Goal: Transaction & Acquisition: Purchase product/service

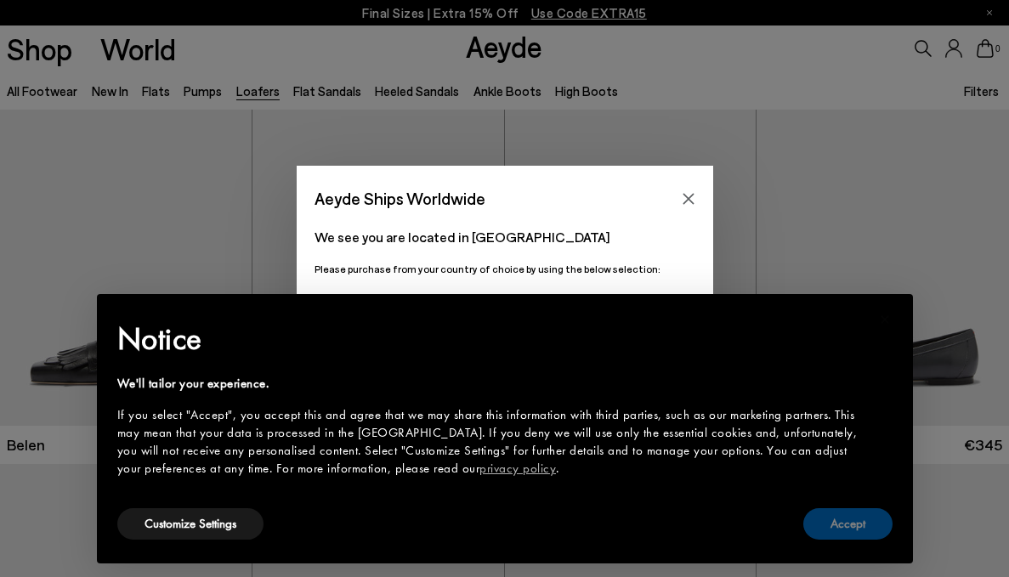
click at [853, 524] on button "Accept" at bounding box center [847, 523] width 89 height 31
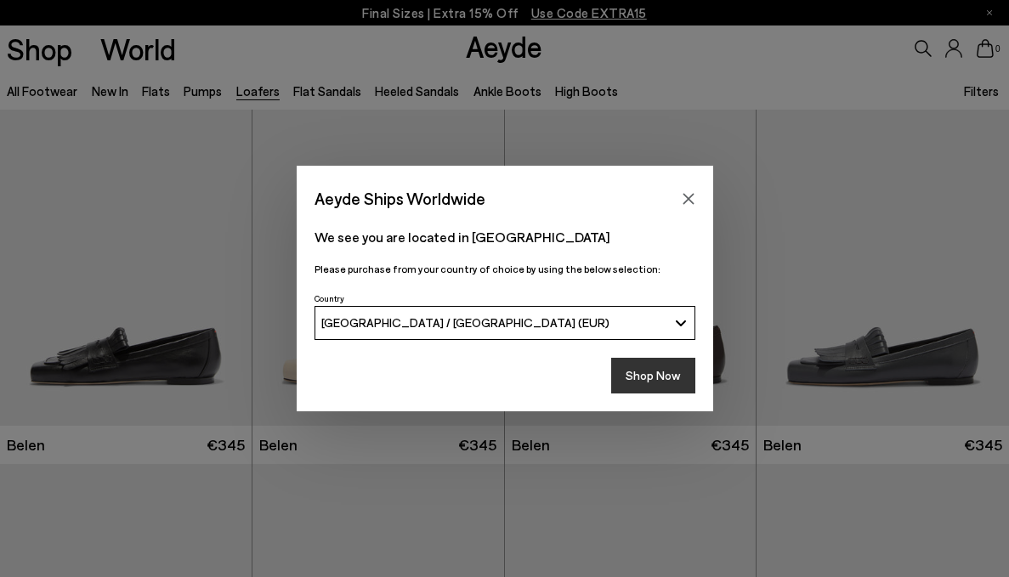
click at [659, 382] on button "Shop Now" at bounding box center [653, 376] width 84 height 36
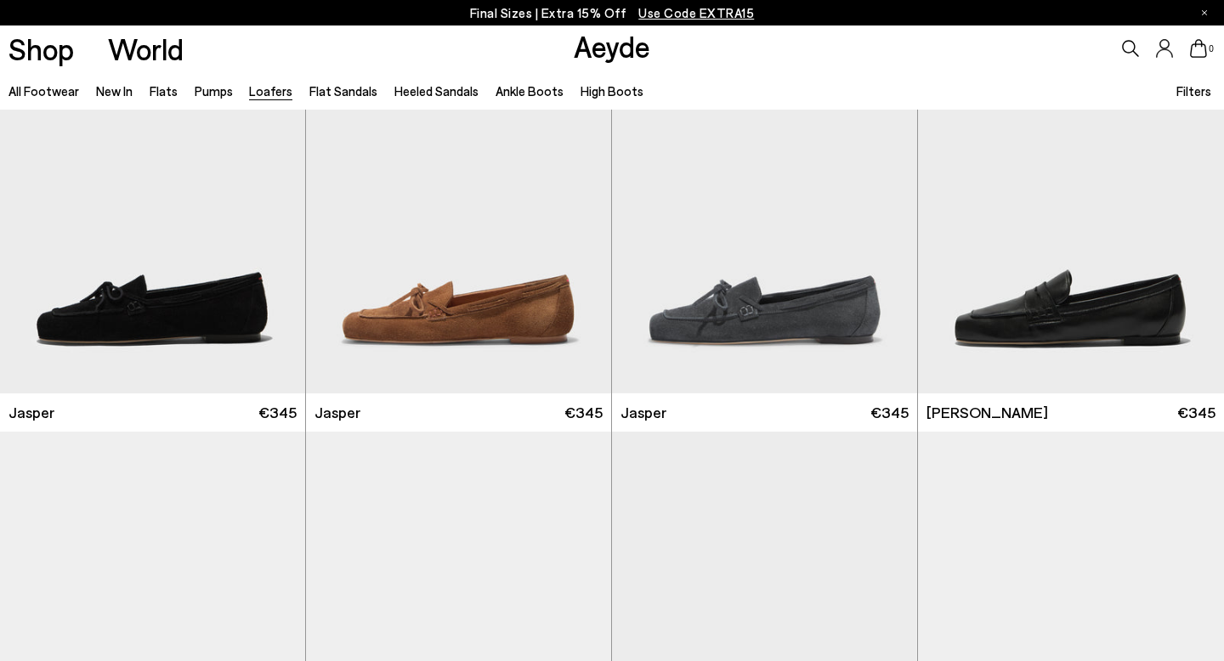
scroll to position [531, 0]
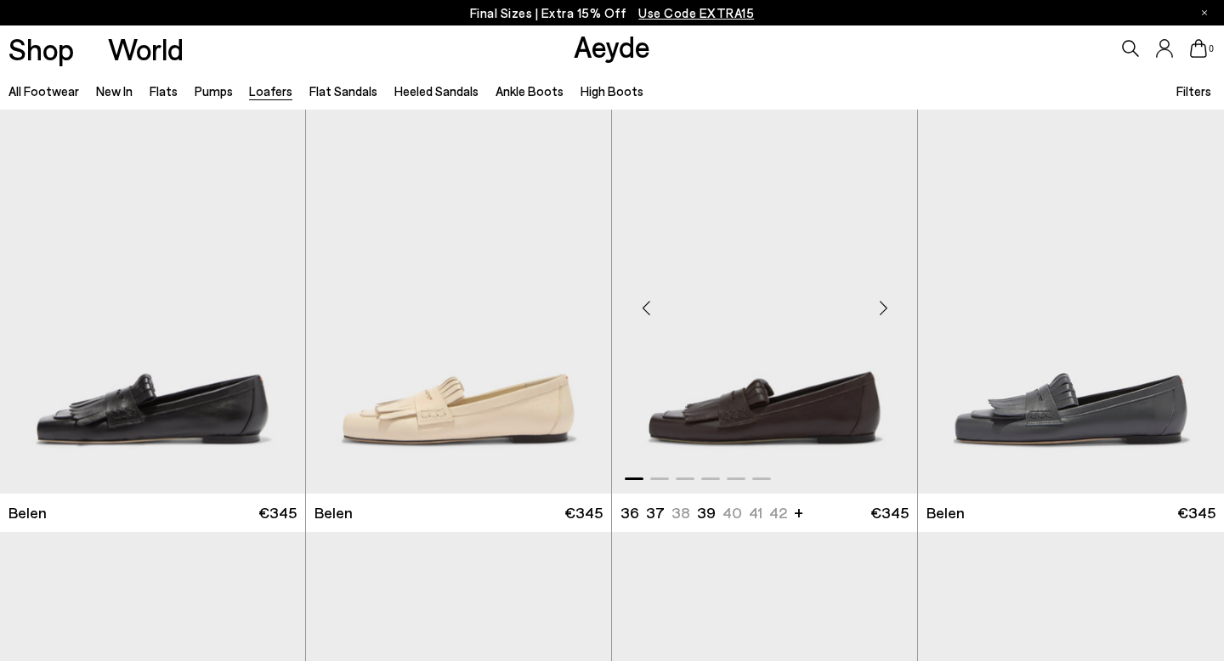
click at [756, 252] on img "1 / 6" at bounding box center [764, 301] width 305 height 383
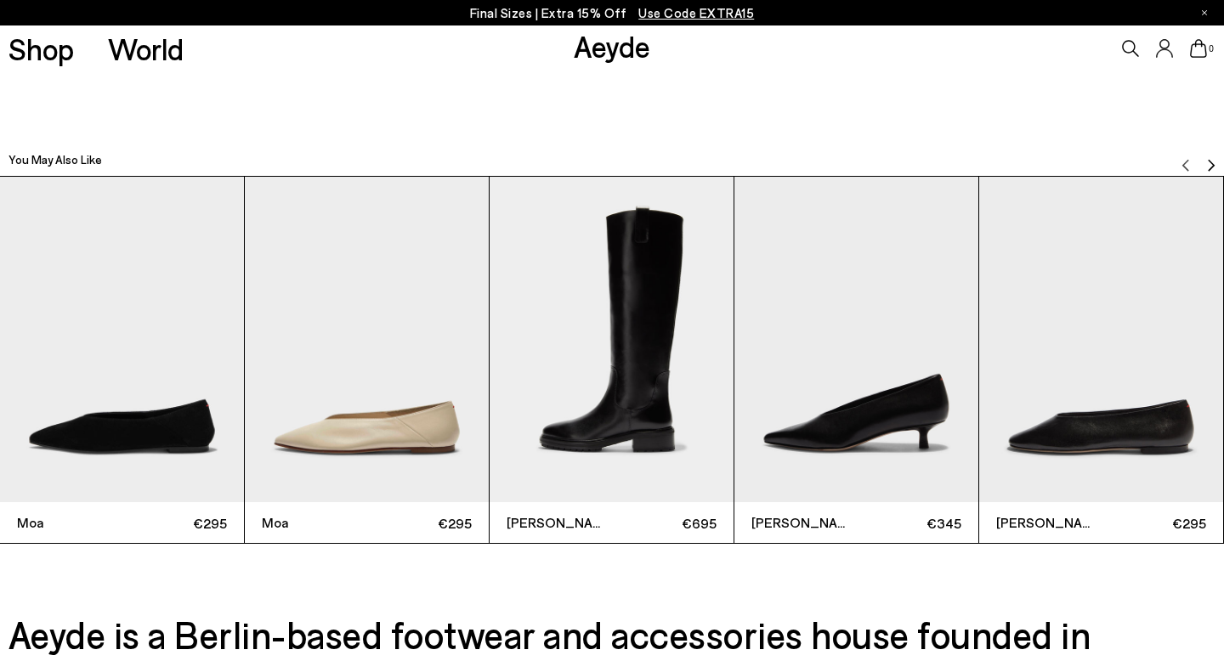
scroll to position [3802, 0]
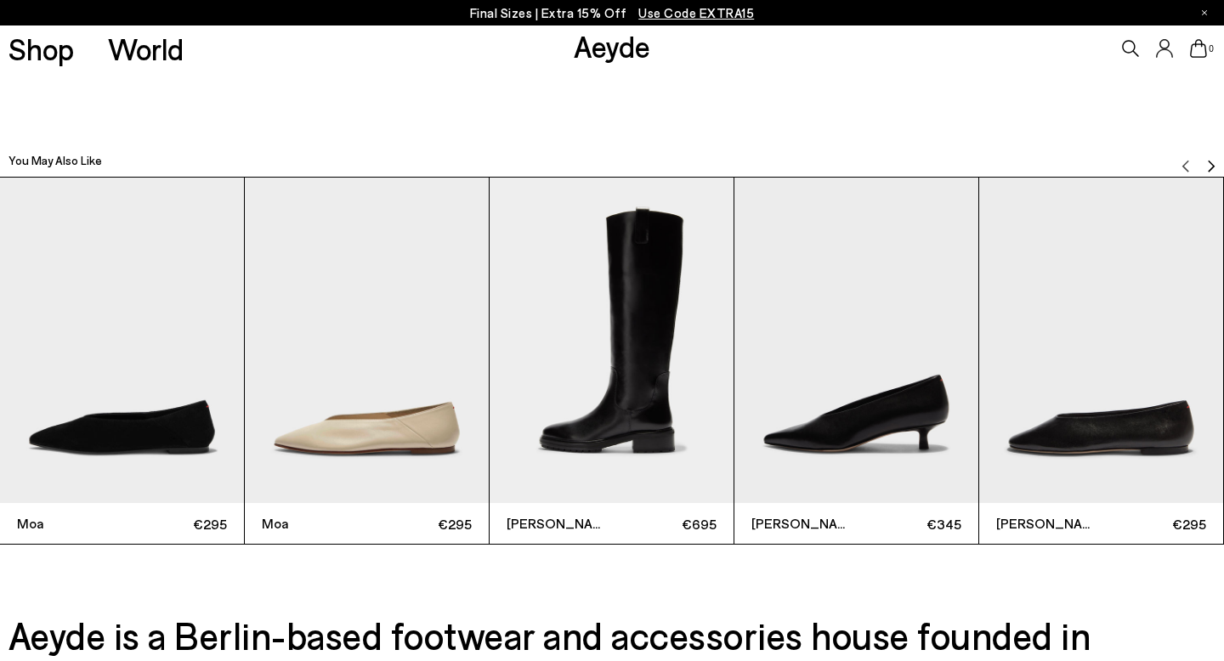
click at [365, 427] on img "2 / 6" at bounding box center [367, 341] width 244 height 326
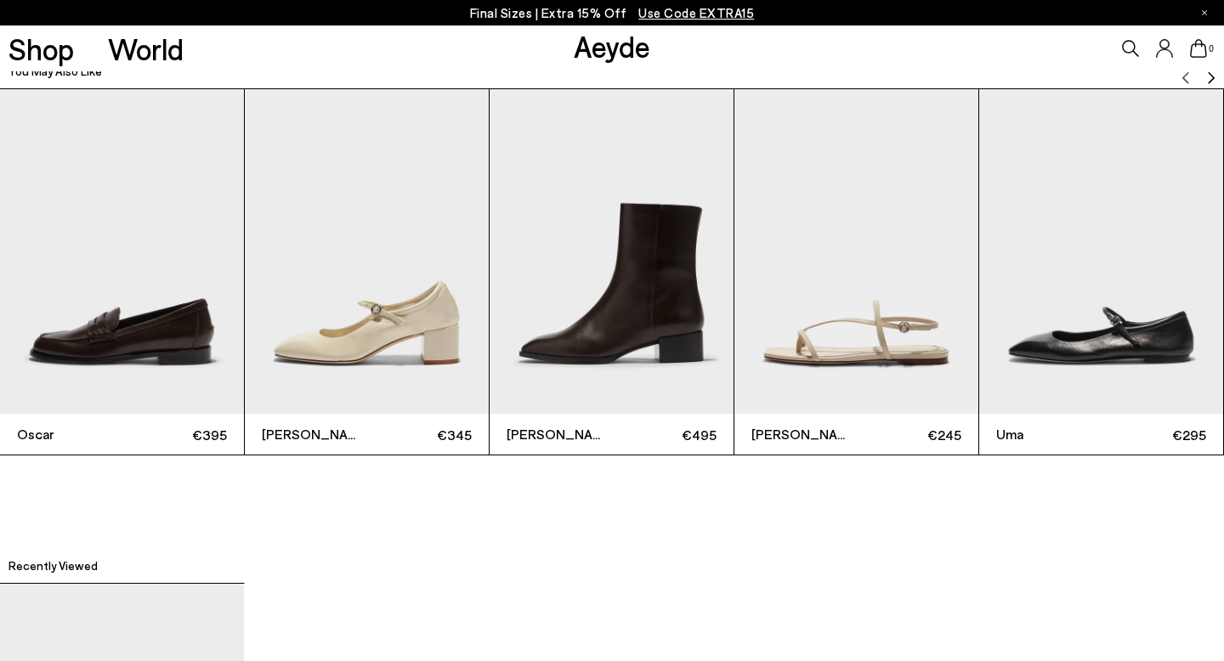
scroll to position [3825, 0]
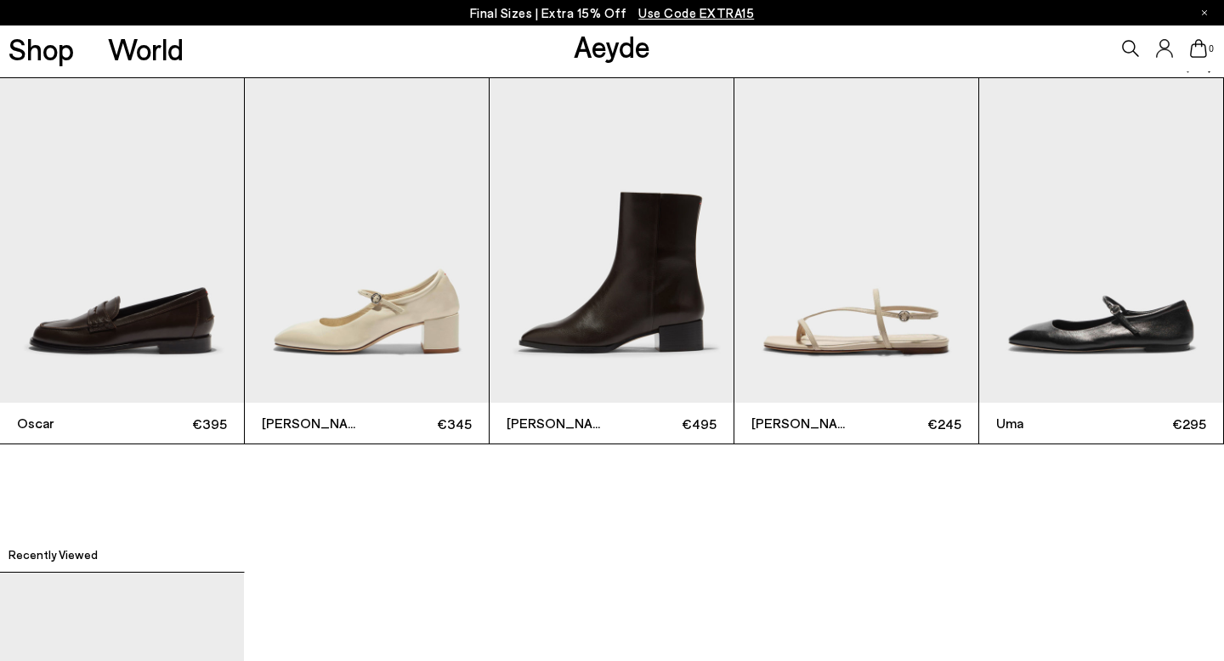
click at [390, 288] on img "2 / 6" at bounding box center [367, 241] width 244 height 326
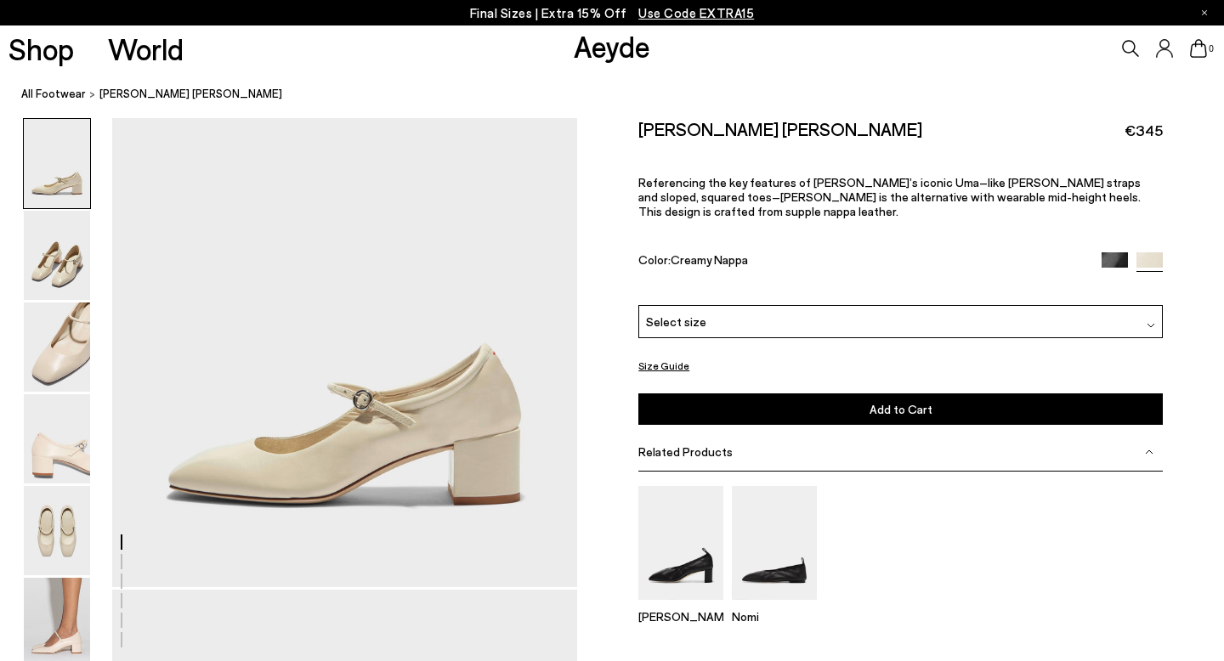
scroll to position [88, 0]
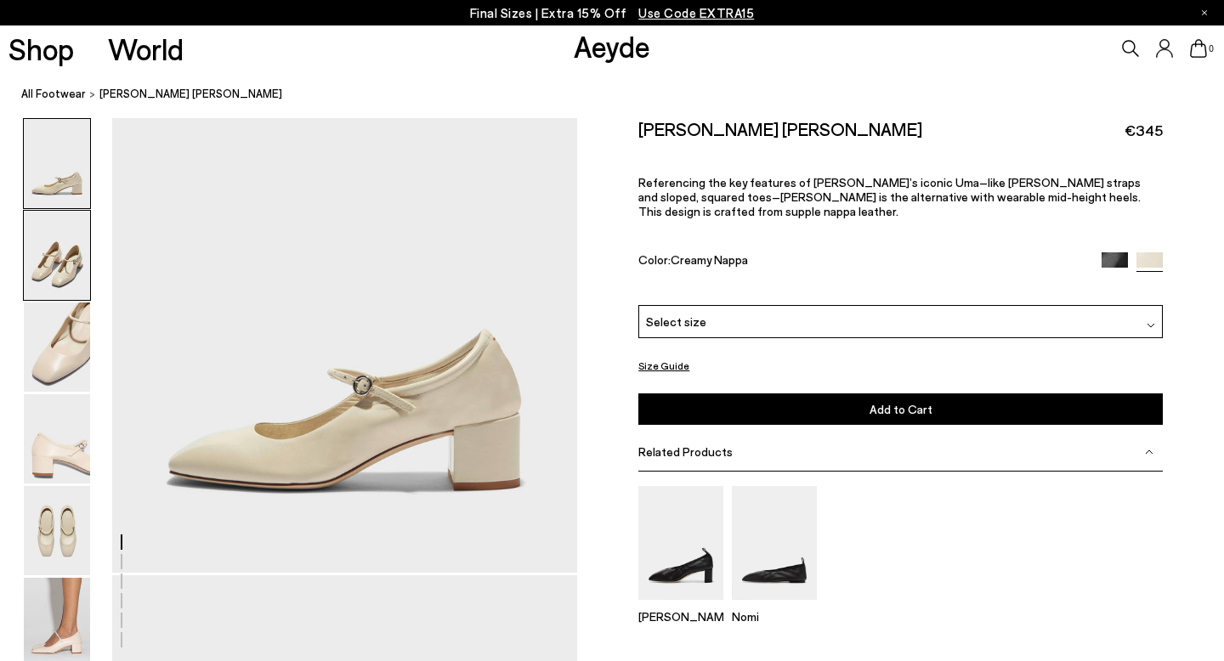
click at [59, 273] on img at bounding box center [57, 255] width 66 height 89
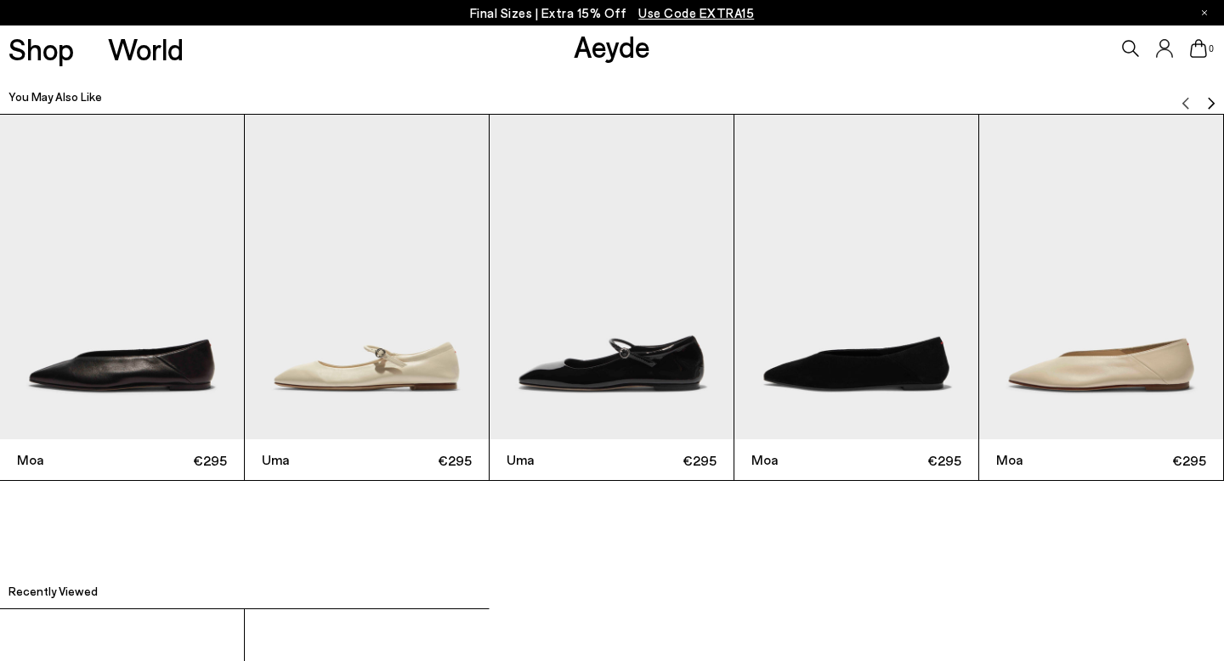
scroll to position [3732, 0]
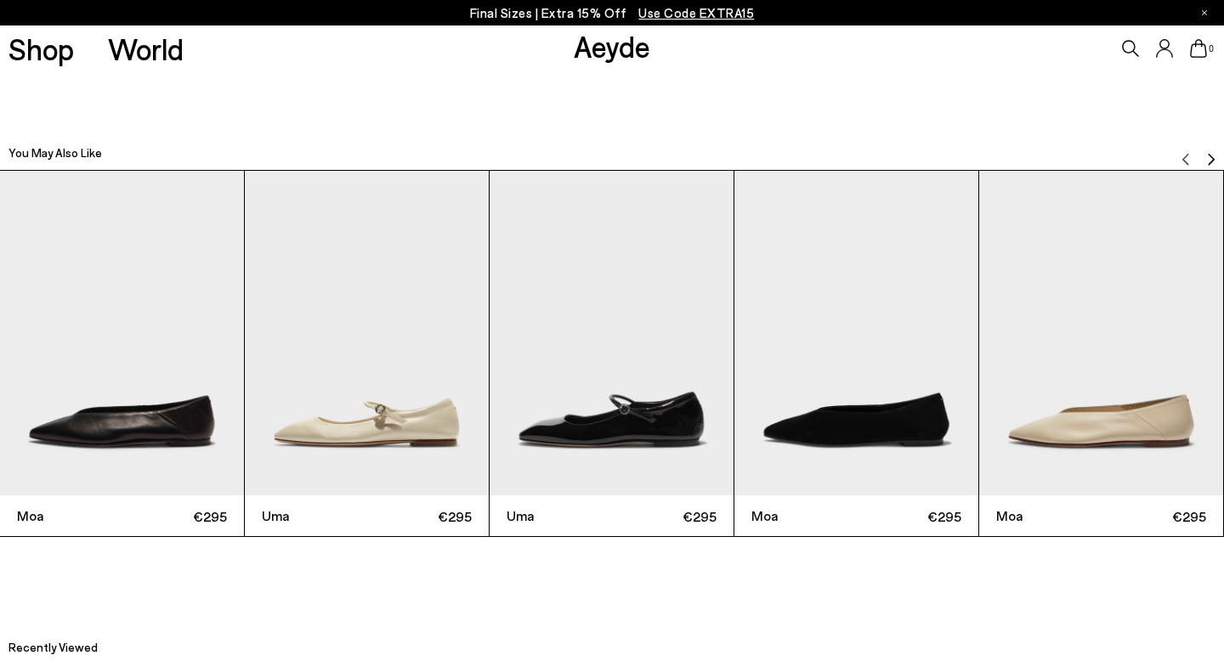
click at [427, 438] on img "2 / 6" at bounding box center [367, 334] width 244 height 326
